Goal: Find contact information: Find contact information

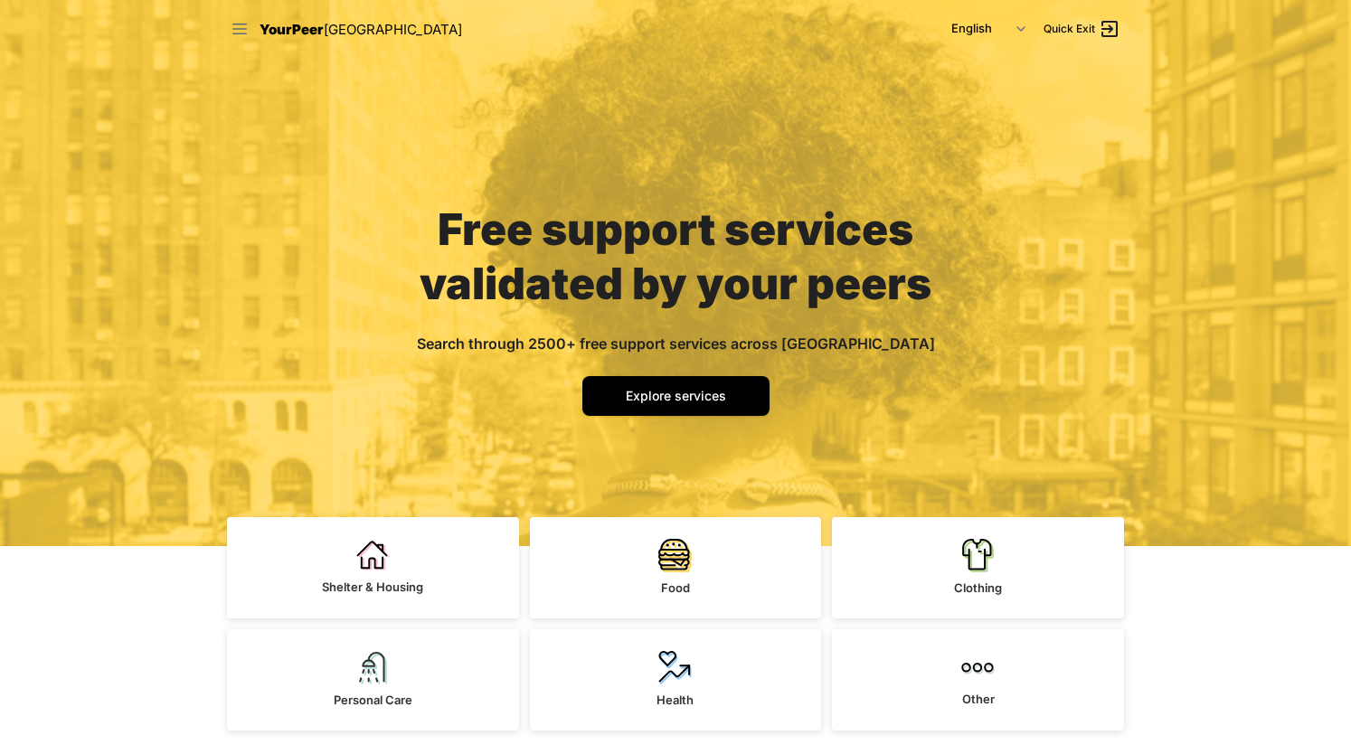
click at [238, 28] on icon at bounding box center [239, 29] width 14 height 11
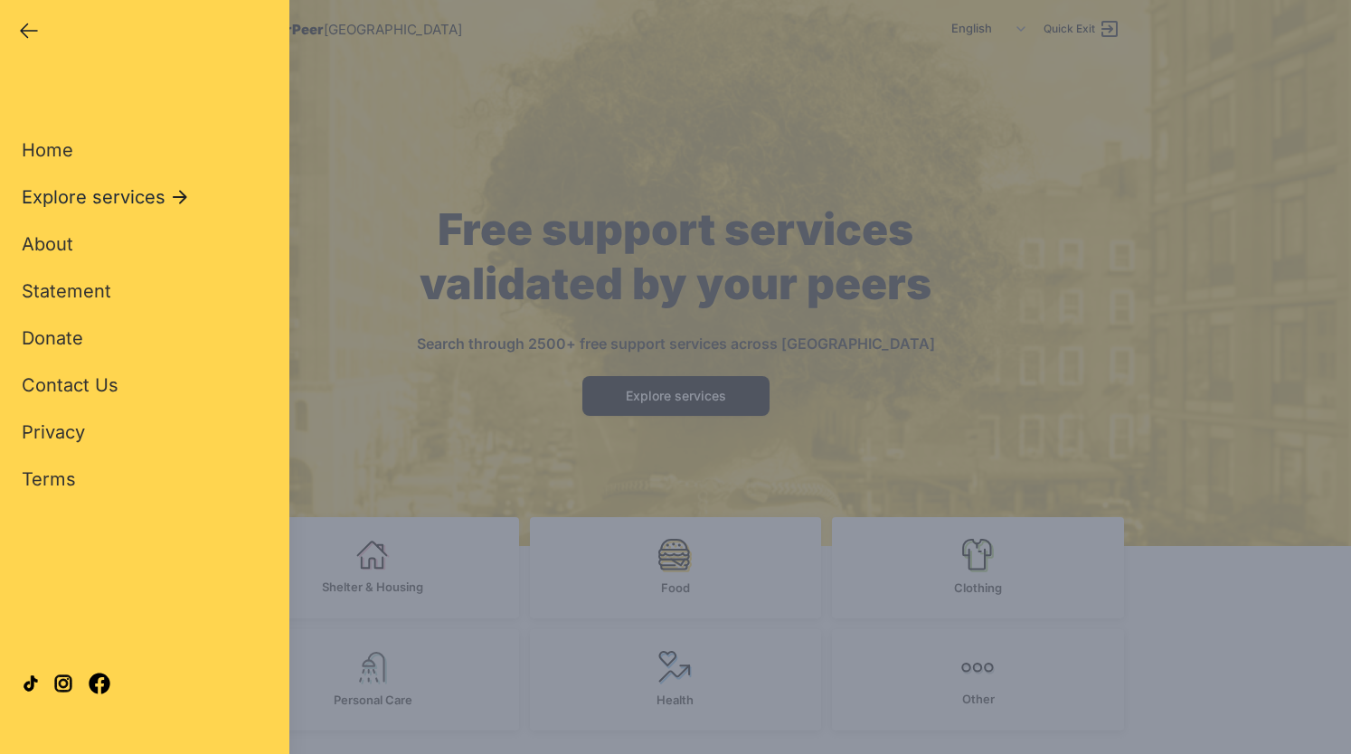
click at [126, 194] on span "Explore services" at bounding box center [94, 197] width 144 height 25
click at [93, 433] on span "Other Services" at bounding box center [86, 432] width 129 height 22
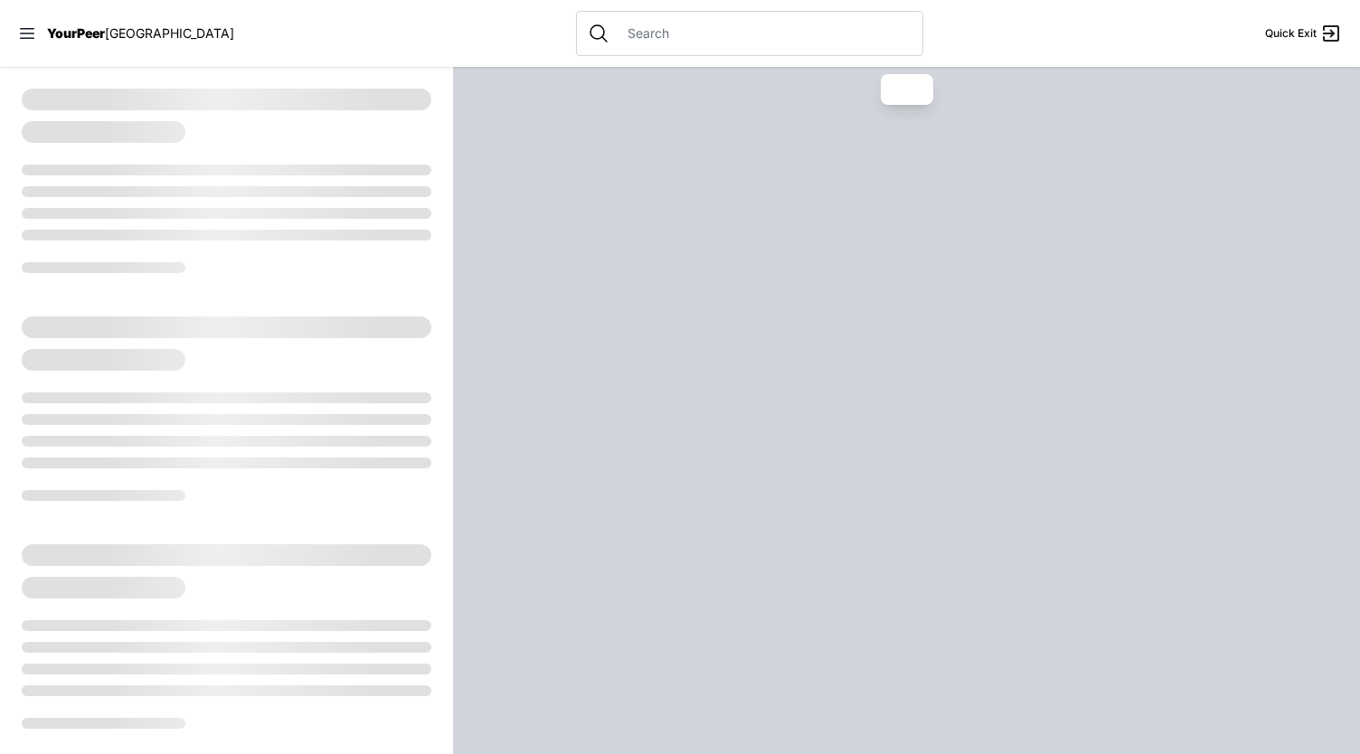
select select "recentlyUpdated"
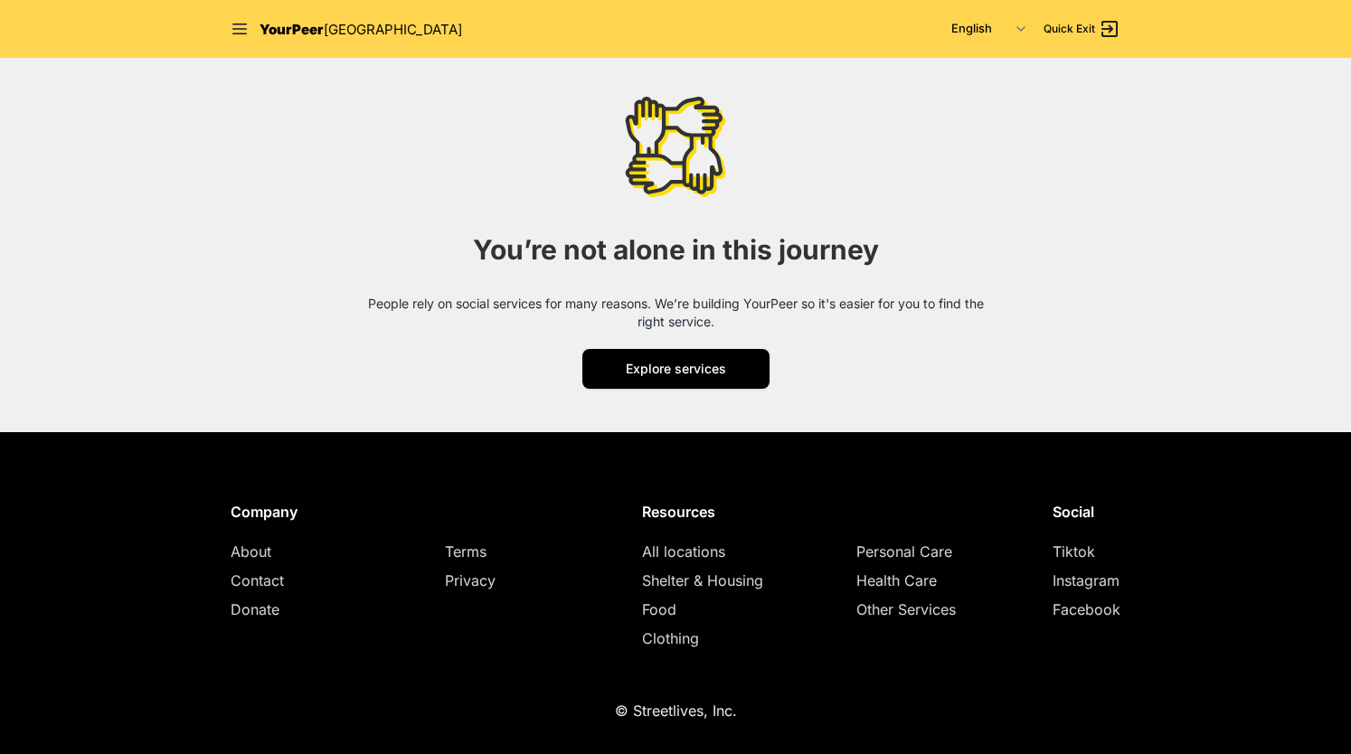
scroll to position [2236, 0]
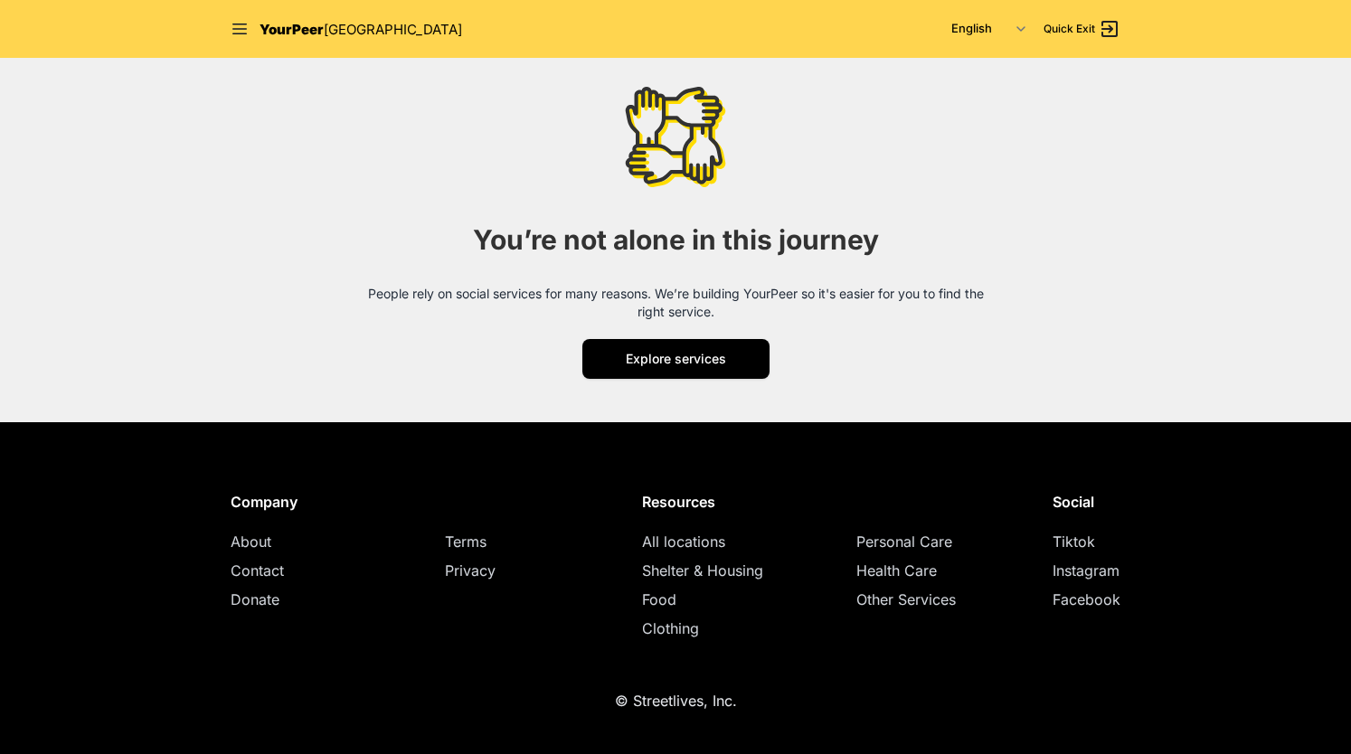
click at [260, 576] on span "Contact" at bounding box center [257, 571] width 53 height 18
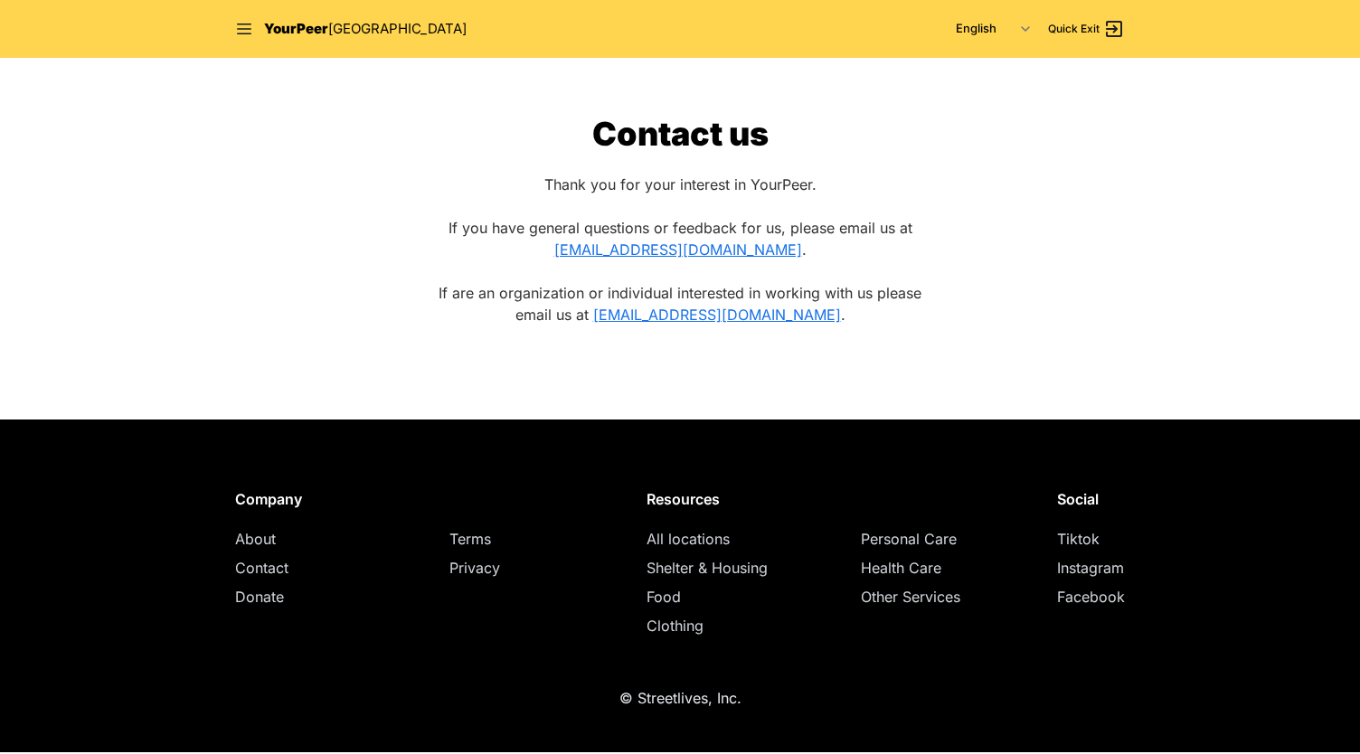
click at [262, 564] on span "Contact" at bounding box center [261, 568] width 53 height 18
click at [271, 567] on span "Contact" at bounding box center [261, 568] width 53 height 18
drag, startPoint x: 848, startPoint y: 319, endPoint x: 603, endPoint y: 318, distance: 245.1
click at [603, 318] on p "If are an organization or individual interested in working with us please email…" at bounding box center [680, 303] width 485 height 43
copy p "yourpeerpartner@streetlives.nyc ."
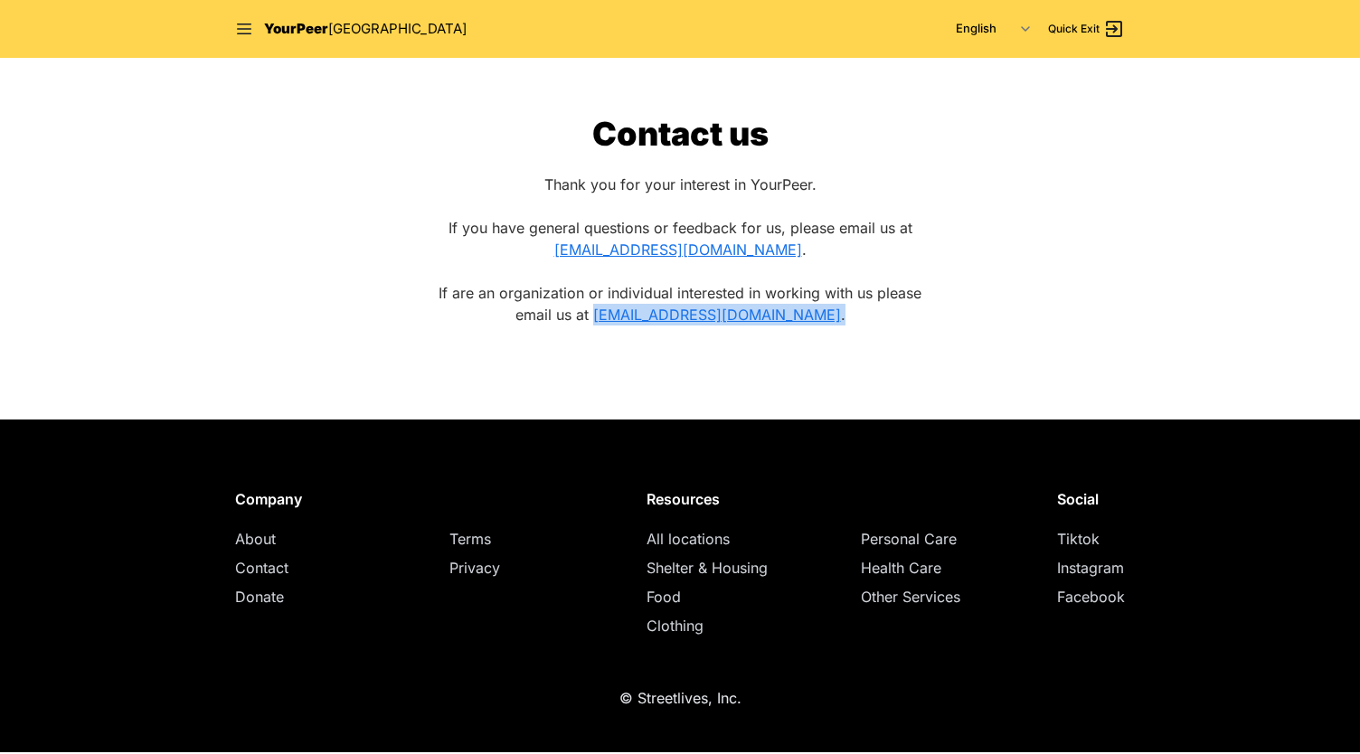
click at [290, 34] on span "YourPeer" at bounding box center [296, 28] width 64 height 17
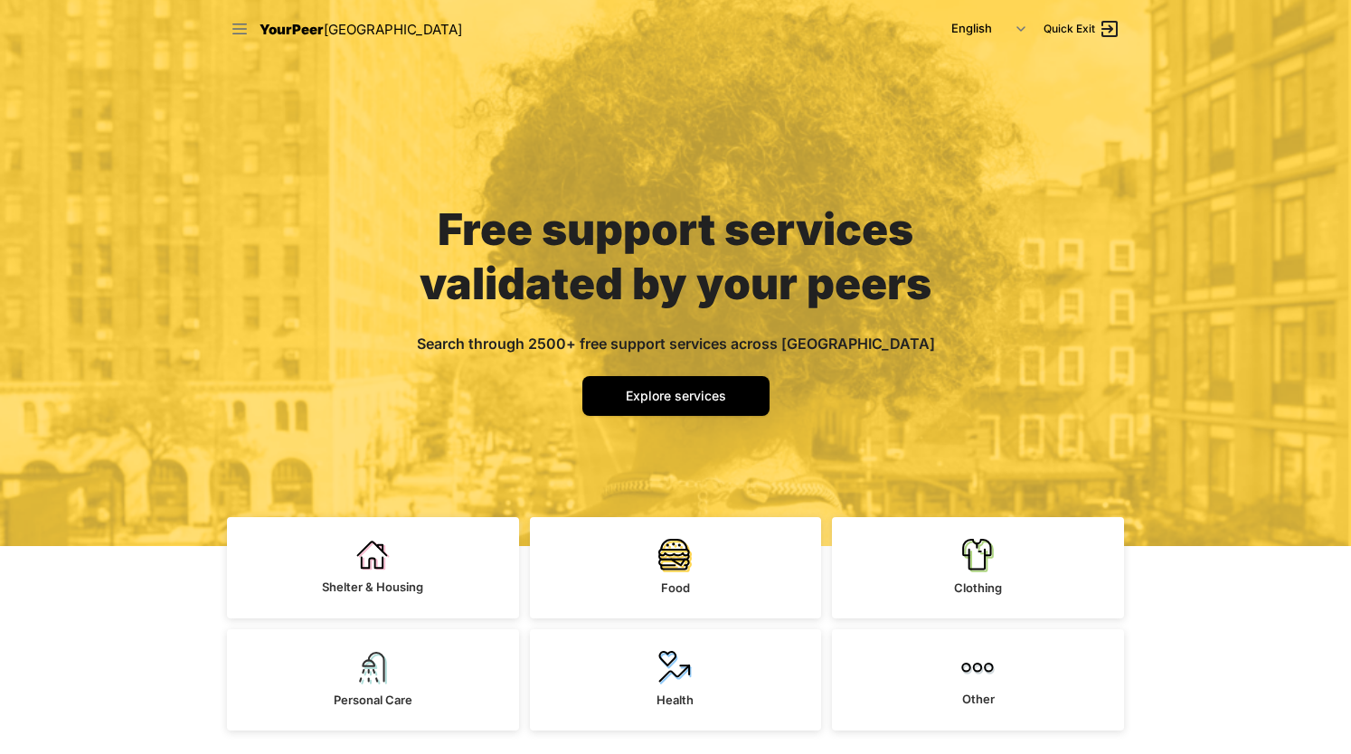
click at [242, 30] on icon at bounding box center [240, 29] width 18 height 18
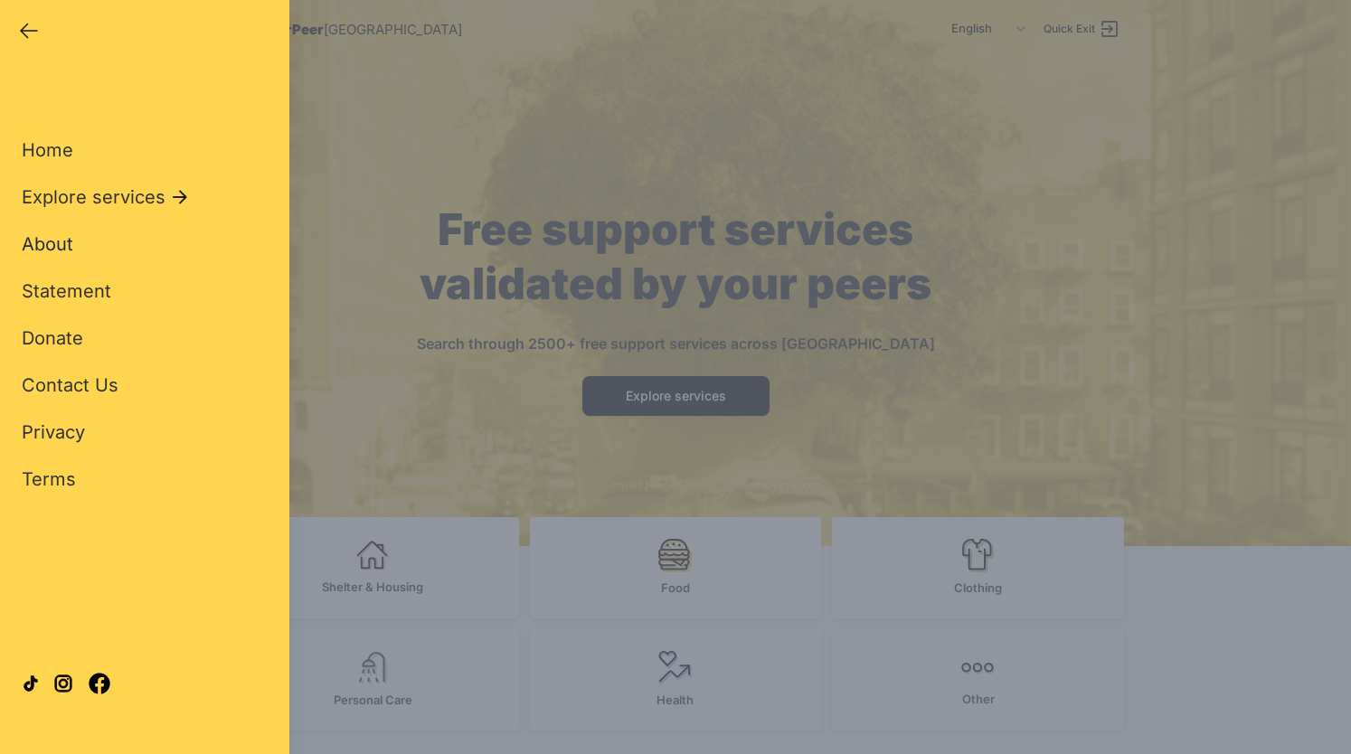
click at [49, 247] on span "About" at bounding box center [48, 244] width 52 height 22
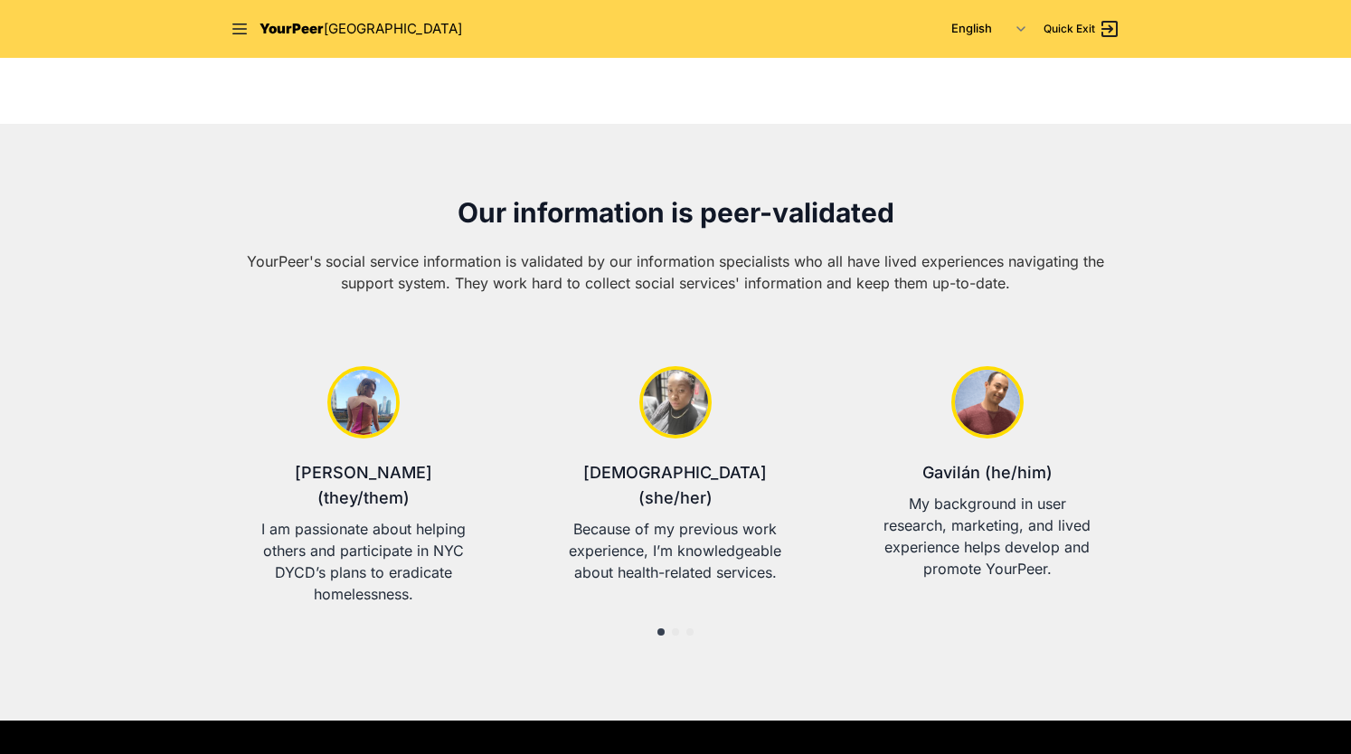
scroll to position [736, 0]
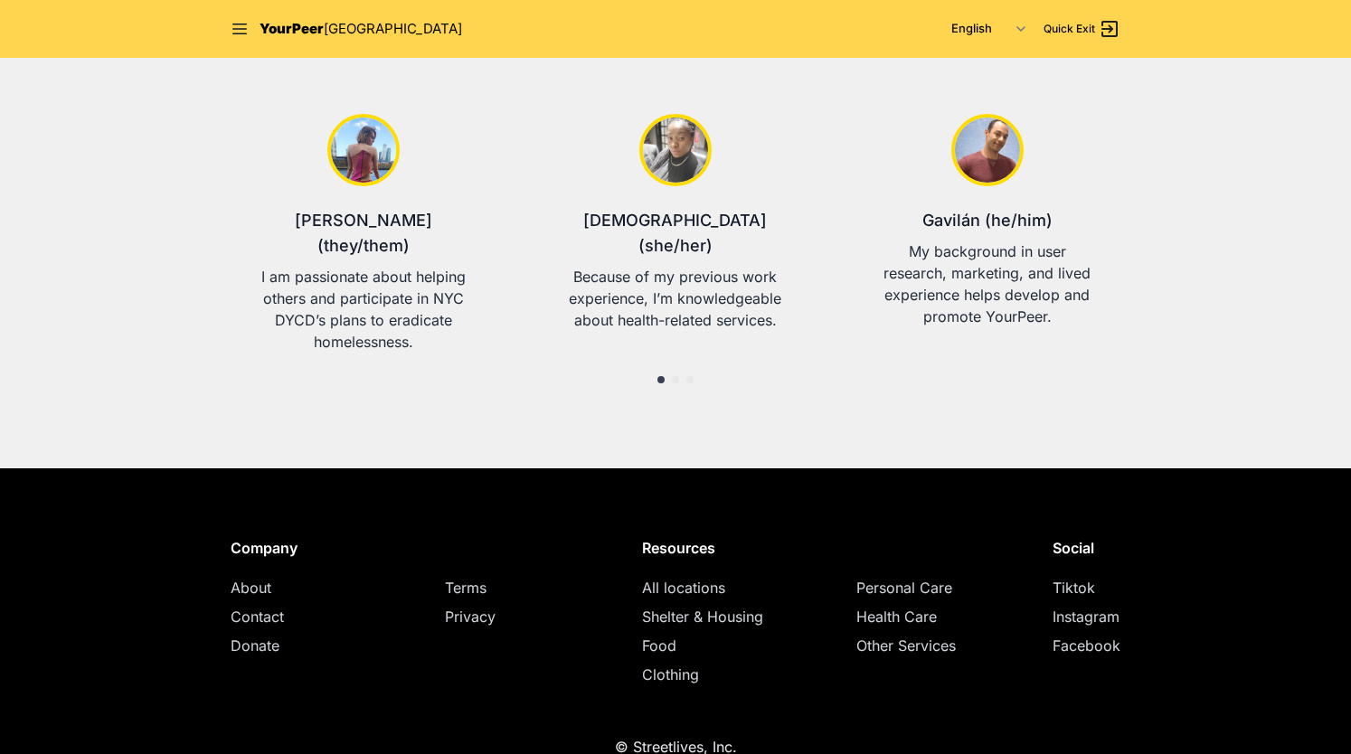
click at [931, 637] on span "Other Services" at bounding box center [906, 646] width 99 height 18
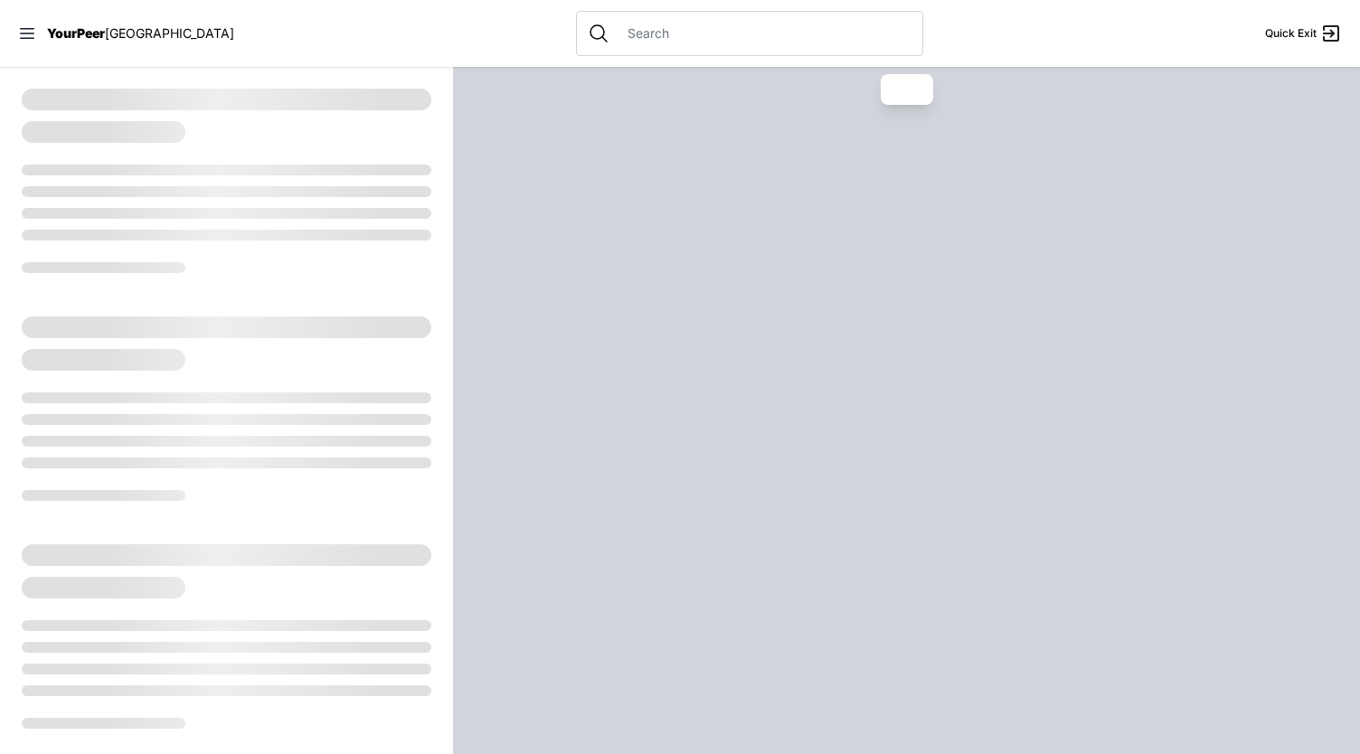
select select "recentlyUpdated"
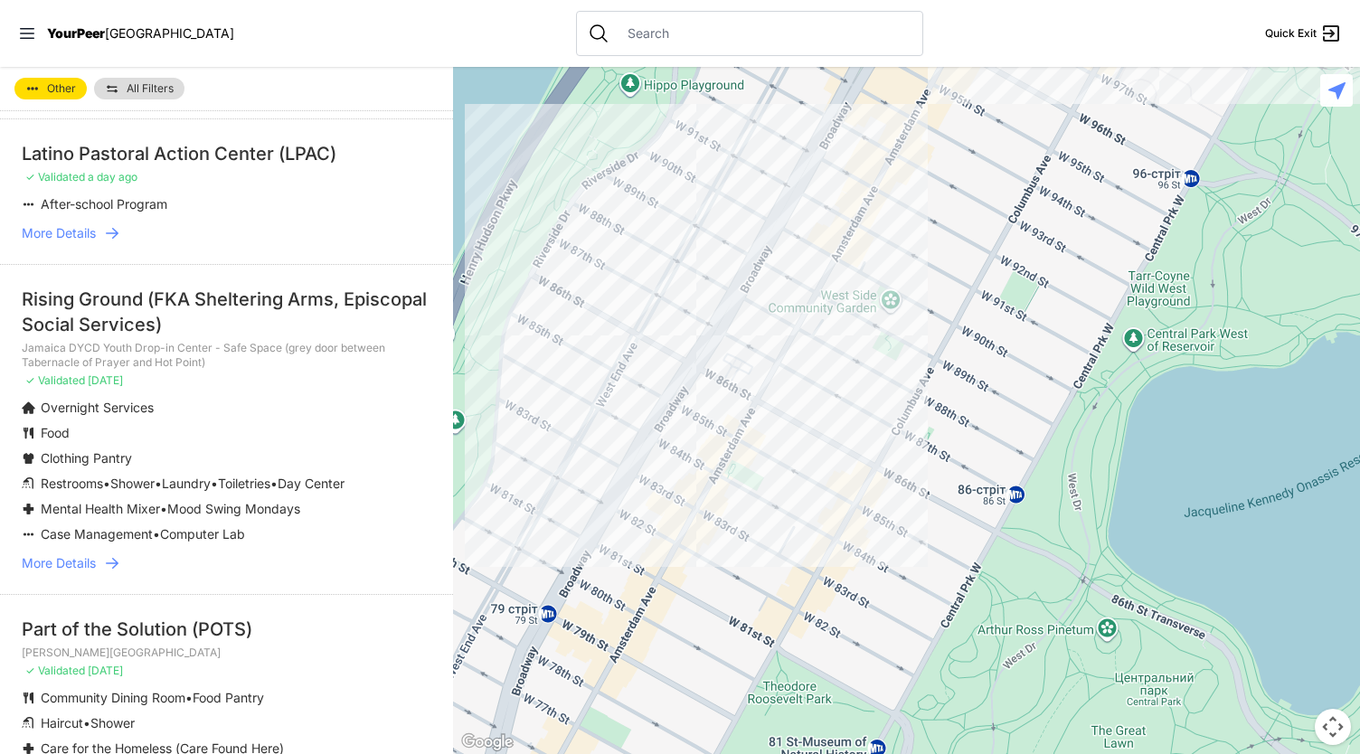
scroll to position [620, 0]
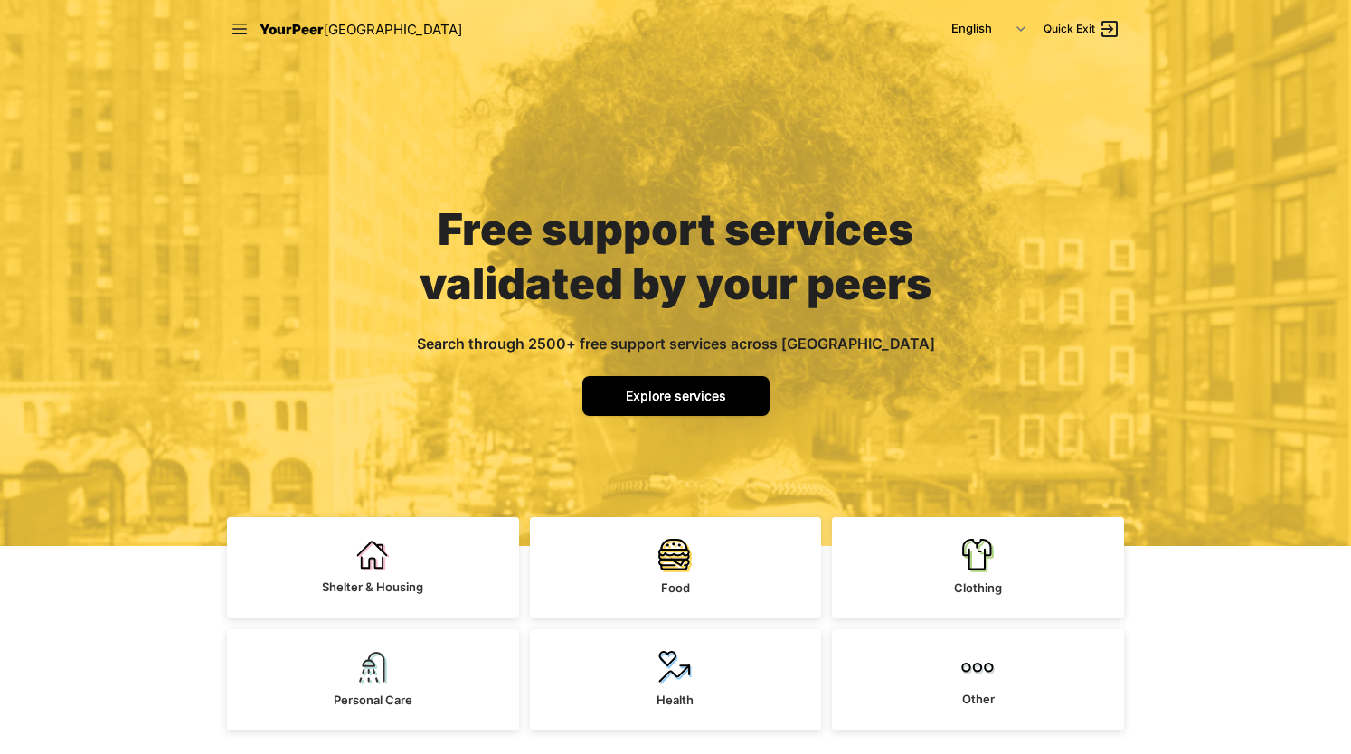
click at [702, 399] on span "Explore services" at bounding box center [676, 395] width 100 height 15
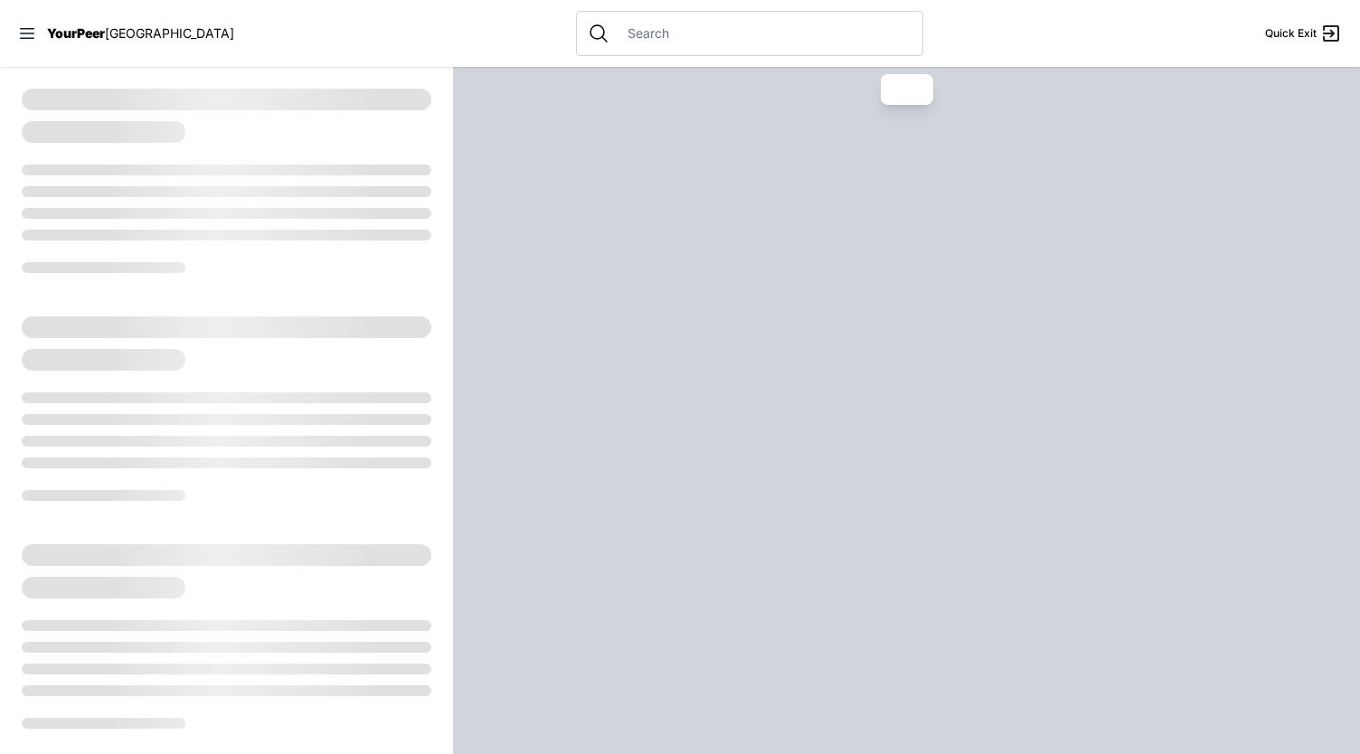
select select "recentlyUpdated"
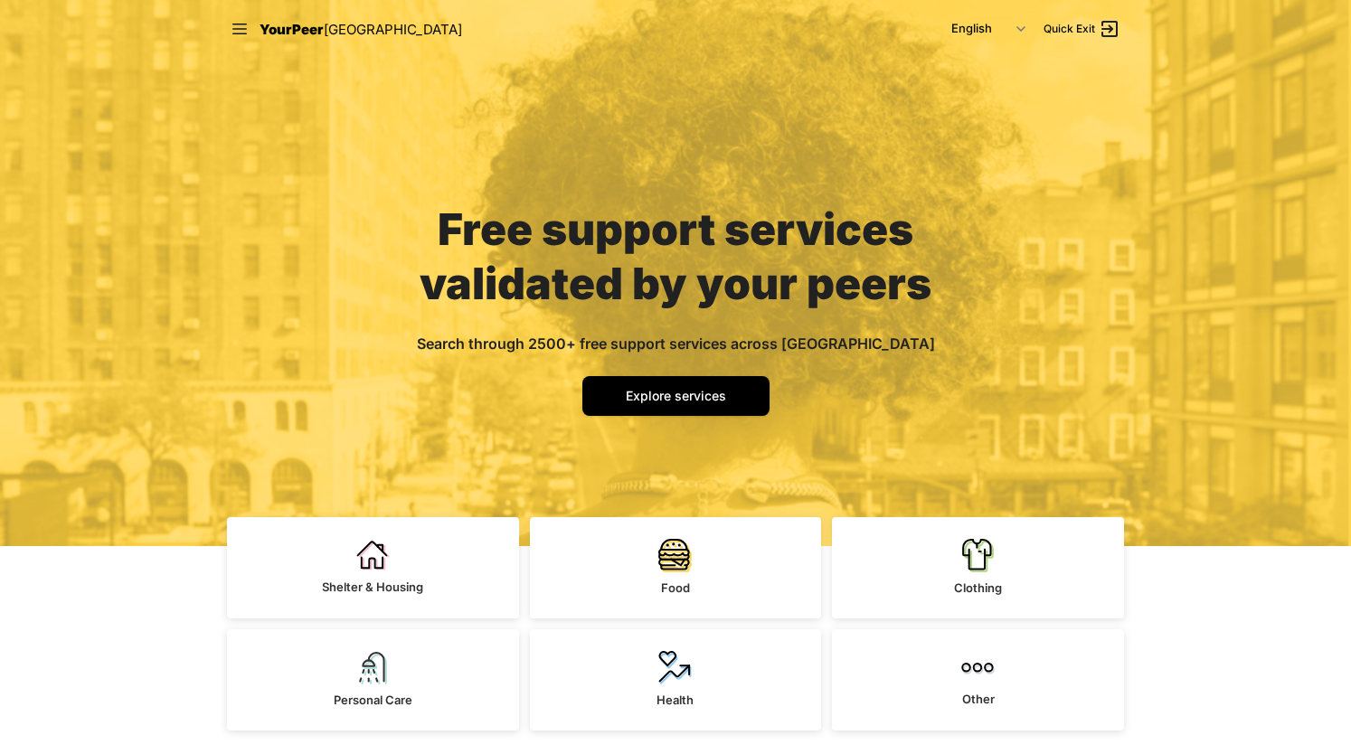
click at [675, 109] on div "Free support services validated by your peers Search through 2500+ free support…" at bounding box center [676, 302] width 608 height 488
click at [241, 24] on icon at bounding box center [240, 29] width 18 height 18
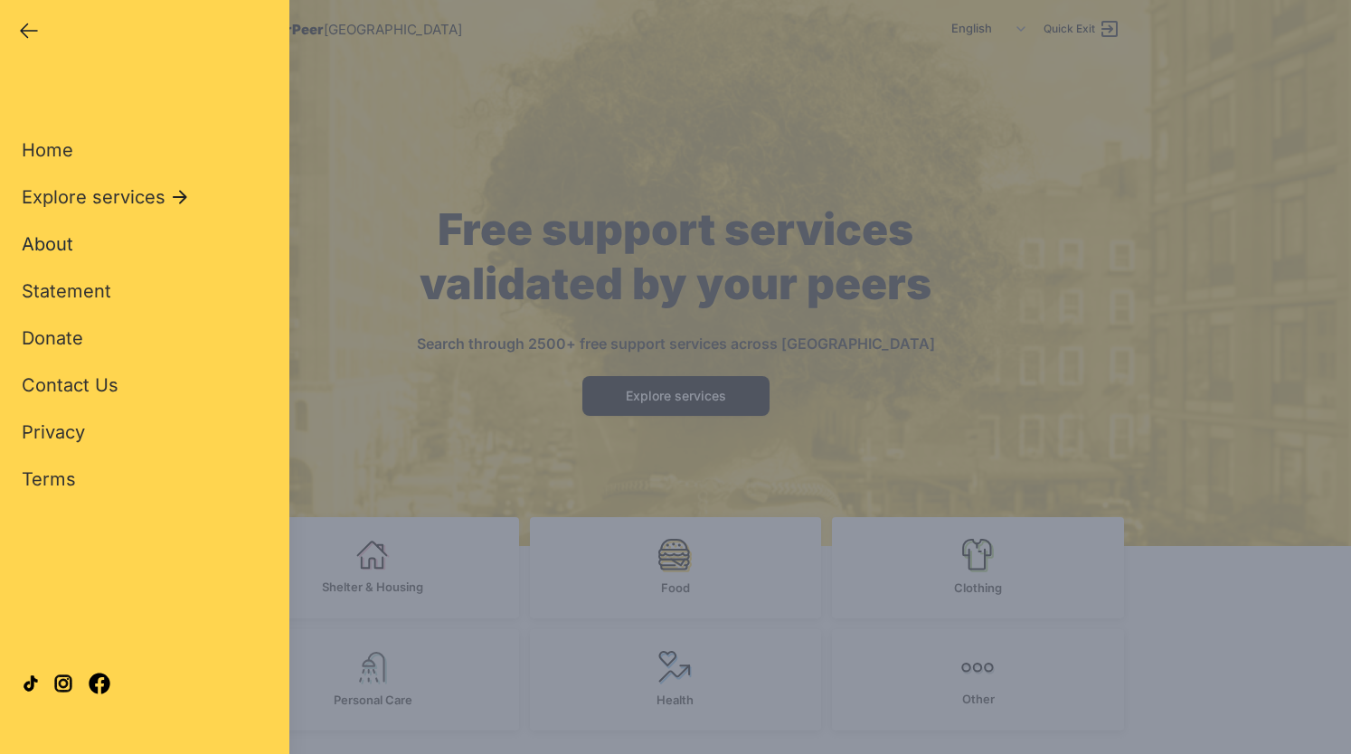
click at [54, 242] on span "About" at bounding box center [48, 244] width 52 height 22
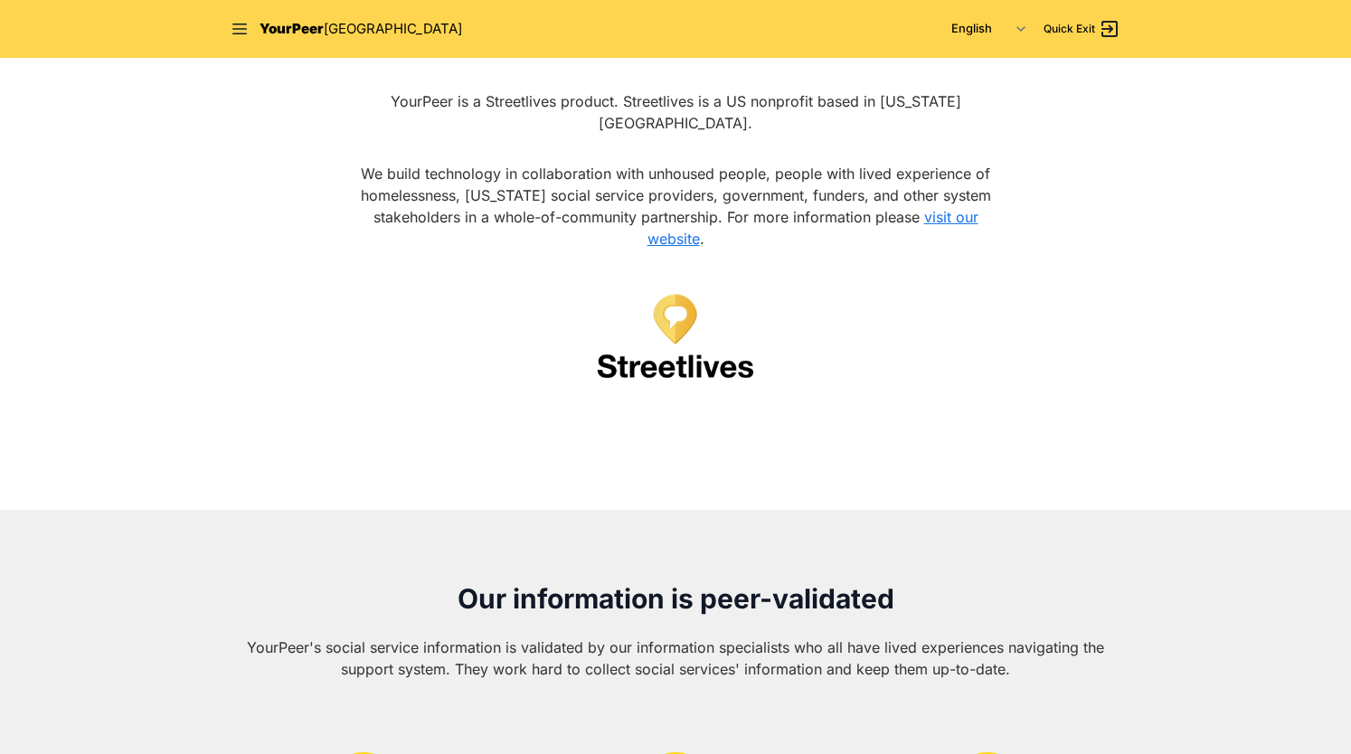
scroll to position [99, 0]
click at [944, 207] on link "visit our website" at bounding box center [813, 227] width 331 height 40
